Goal: Transaction & Acquisition: Purchase product/service

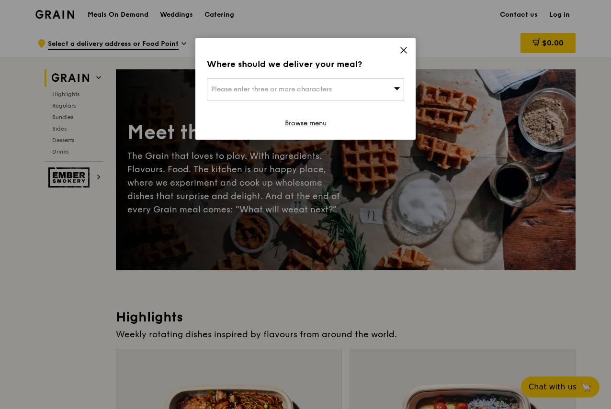
click at [397, 52] on div "Where should we deliver your meal? Please enter three or more characters Browse…" at bounding box center [305, 89] width 220 height 102
click at [401, 54] on icon at bounding box center [403, 50] width 9 height 9
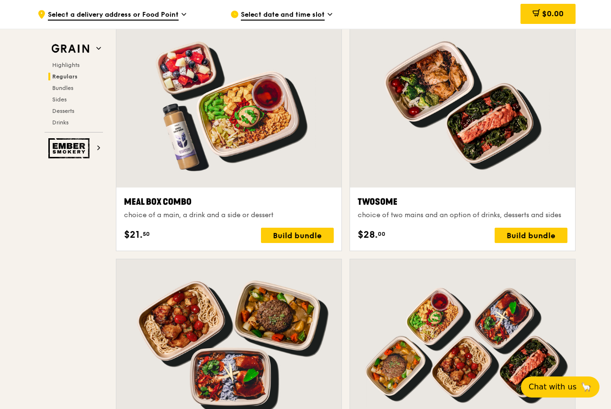
scroll to position [1092, 0]
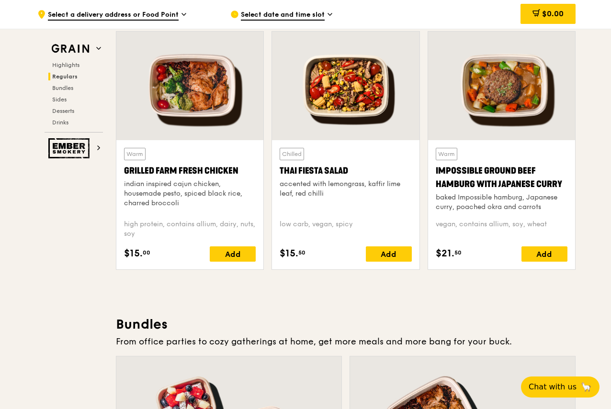
click at [441, 141] on div "Warm Impossible Ground Beef Hamburg with Japanese Curry baked Impossible hambur…" at bounding box center [501, 204] width 147 height 129
click at [467, 166] on div "Warm Impossible Ground Beef Hamburg with Japanese Curry baked Impossible hambur…" at bounding box center [502, 180] width 132 height 64
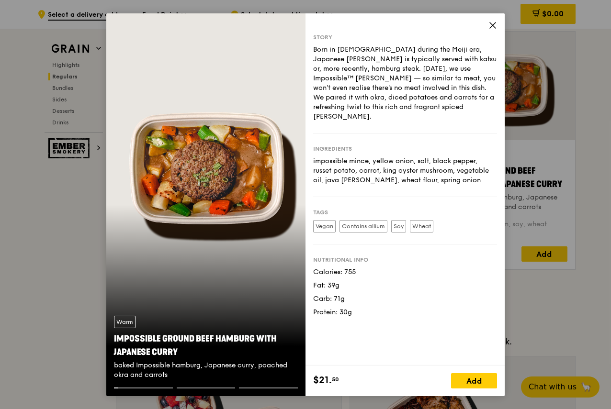
click at [497, 216] on div "Warm Impossible Ground Beef Hamburg with Japanese Curry baked Impossible hambur…" at bounding box center [305, 204] width 398 height 383
click at [491, 18] on div "Story Born in Japan during the Meiji era, Japanese curry is typically served wi…" at bounding box center [405, 189] width 199 height 352
click at [493, 24] on icon at bounding box center [492, 25] width 9 height 9
